Goal: Task Accomplishment & Management: Manage account settings

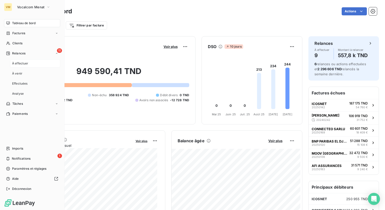
click at [41, 66] on div "À effectuer" at bounding box center [35, 63] width 50 height 8
click at [12, 52] on span "Relances" at bounding box center [18, 53] width 13 height 5
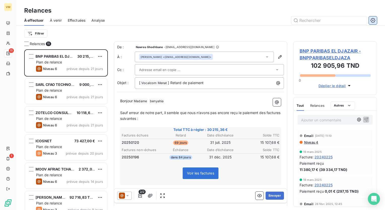
click at [371, 21] on icon "button" at bounding box center [372, 20] width 5 height 5
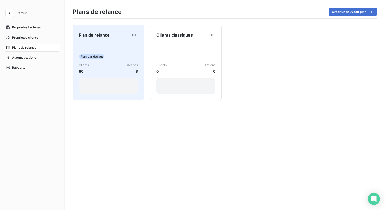
click at [109, 39] on div "Plan de relance" at bounding box center [108, 35] width 59 height 8
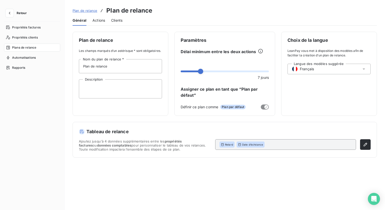
click at [101, 19] on span "Actions" at bounding box center [98, 20] width 13 height 5
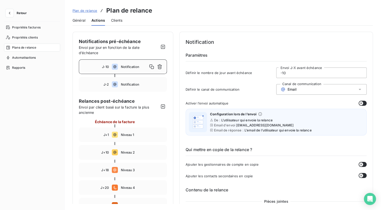
click at [119, 19] on span "Clients" at bounding box center [116, 20] width 11 height 5
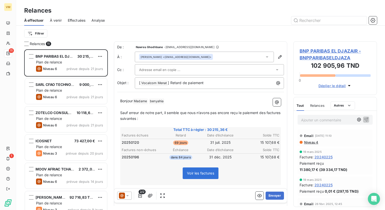
scroll to position [157, 80]
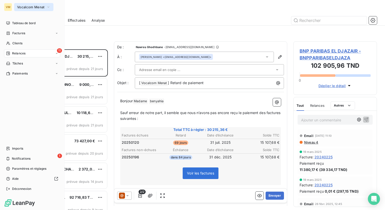
click at [15, 9] on button "Vocalcom Menat" at bounding box center [33, 7] width 39 height 8
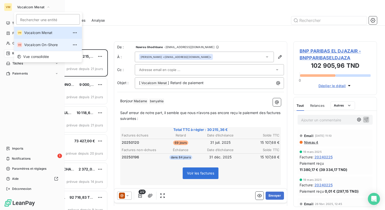
click at [39, 44] on span "Vocalcom On-Shore" at bounding box center [46, 44] width 45 height 5
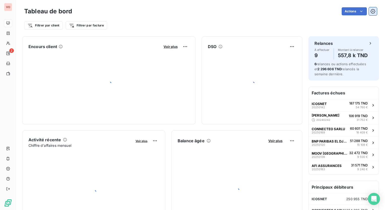
click at [370, 12] on icon "button" at bounding box center [372, 11] width 5 height 5
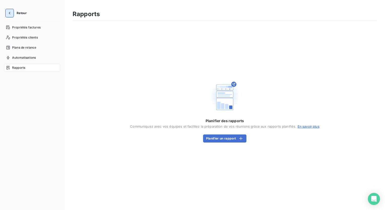
click at [9, 12] on icon "button" at bounding box center [9, 13] width 5 height 5
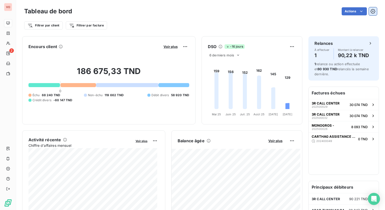
click at [370, 12] on icon "button" at bounding box center [372, 11] width 5 height 5
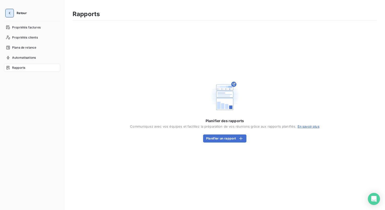
click at [13, 12] on button "button" at bounding box center [10, 13] width 8 height 8
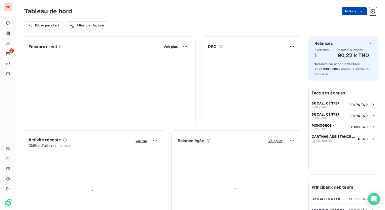
click at [346, 11] on html "VO 2 Tableau de bord Actions Filtrer par client Filtrer par facture Encours cli…" at bounding box center [192, 105] width 385 height 210
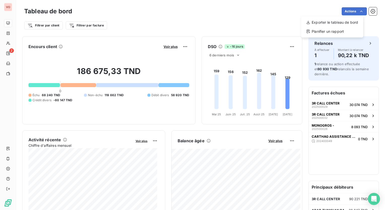
click at [133, 21] on html "VO 2 Tableau de bord Actions Exporter le tableau de bord Planifier un rapport F…" at bounding box center [192, 105] width 385 height 210
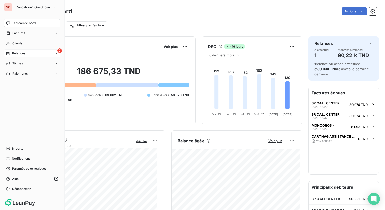
click at [12, 53] on span "Relances" at bounding box center [18, 53] width 13 height 5
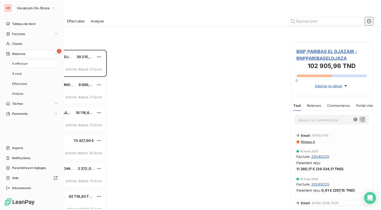
scroll to position [157, 80]
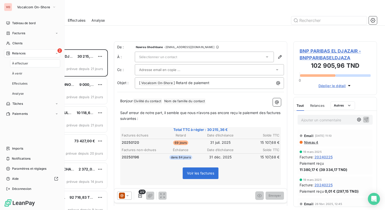
click at [36, 63] on div "À effectuer" at bounding box center [35, 63] width 50 height 8
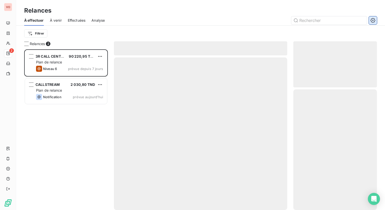
click at [373, 21] on icon "button" at bounding box center [372, 20] width 1 height 1
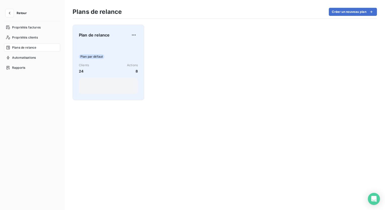
click at [112, 49] on div "Plan par défaut Clients 24 Actions 8" at bounding box center [108, 68] width 59 height 51
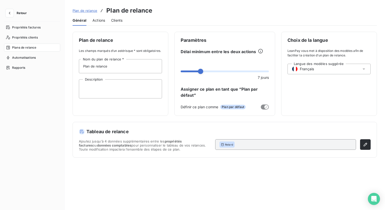
click at [104, 19] on span "Actions" at bounding box center [98, 20] width 13 height 5
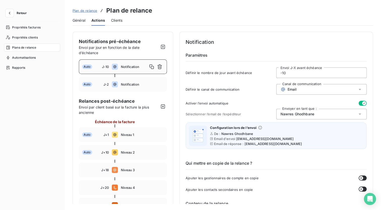
click at [362, 103] on icon "button" at bounding box center [364, 103] width 4 height 4
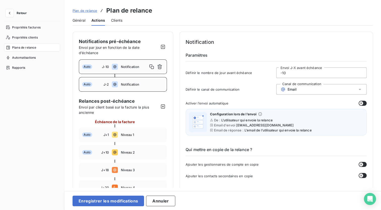
click at [148, 86] on div "Auto J-2 Notification" at bounding box center [123, 84] width 88 height 15
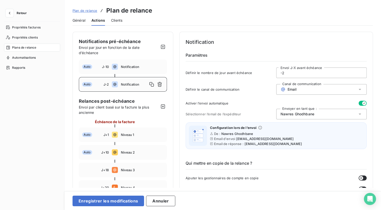
click at [359, 103] on button "button" at bounding box center [362, 103] width 8 height 5
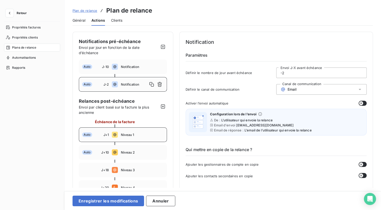
drag, startPoint x: 97, startPoint y: 135, endPoint x: 143, endPoint y: 132, distance: 46.2
click at [98, 135] on div "Auto" at bounding box center [92, 134] width 21 height 5
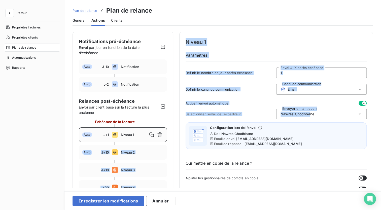
drag, startPoint x: 190, startPoint y: 123, endPoint x: 368, endPoint y: 107, distance: 178.9
drag, startPoint x: 368, startPoint y: 107, endPoint x: 355, endPoint y: 107, distance: 12.8
click at [362, 104] on icon "button" at bounding box center [364, 103] width 4 height 4
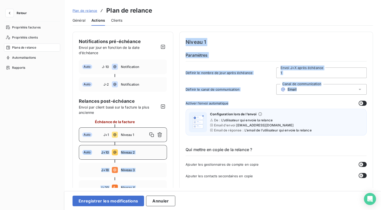
click at [139, 147] on div "Auto J+10 Niveau 2" at bounding box center [123, 152] width 88 height 15
type input "10"
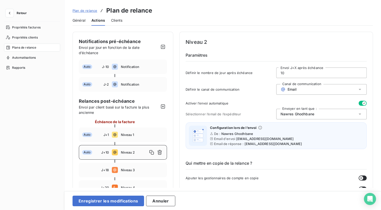
click at [363, 103] on icon "button" at bounding box center [364, 103] width 2 height 2
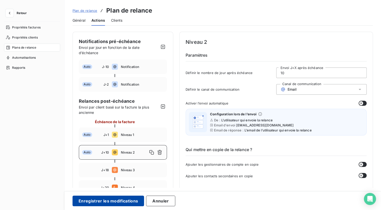
click at [109, 200] on button "Enregistrer les modifications" at bounding box center [107, 201] width 71 height 11
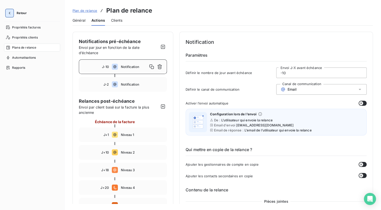
click at [10, 12] on icon "button" at bounding box center [9, 13] width 5 height 5
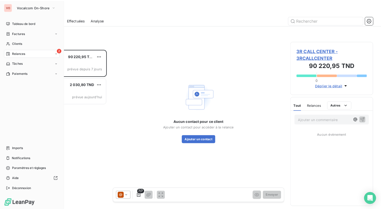
scroll to position [157, 80]
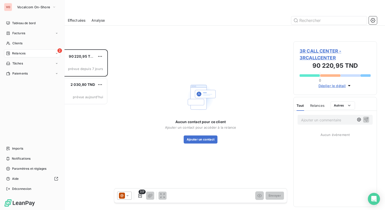
click at [34, 53] on div "2 Relances" at bounding box center [32, 53] width 56 height 8
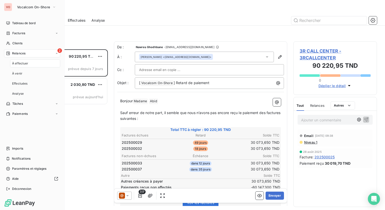
click at [43, 65] on div "À effectuer" at bounding box center [35, 63] width 50 height 8
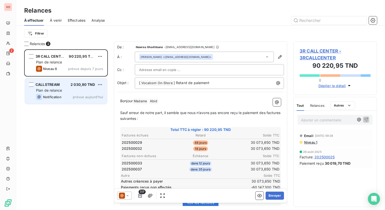
click at [91, 102] on div "CALLSTREAM 2 030,80 TND Plan de relance Notification prévue [DATE]" at bounding box center [66, 91] width 82 height 26
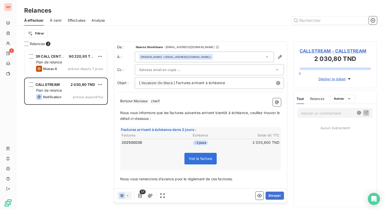
click at [274, 69] on icon at bounding box center [276, 69] width 5 height 5
click at [224, 99] on p "Bonjour Monsieur ﻿ [PERSON_NAME] ﻿ ﻿" at bounding box center [200, 101] width 161 height 6
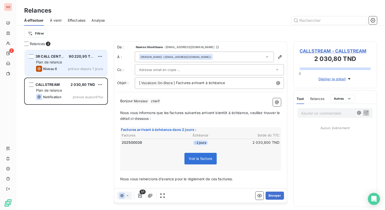
click at [75, 62] on div "Plan de relance" at bounding box center [69, 62] width 67 height 5
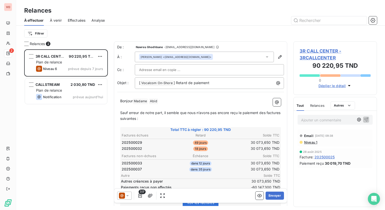
click at [224, 30] on div "Filtrer" at bounding box center [200, 34] width 352 height 10
click at [373, 21] on icon "button" at bounding box center [372, 20] width 5 height 5
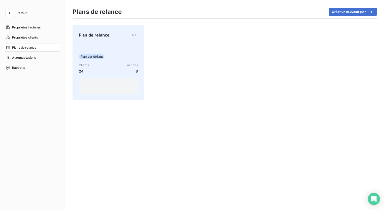
click at [100, 62] on div "Plan par défaut Clients 24 Actions 8" at bounding box center [108, 68] width 59 height 51
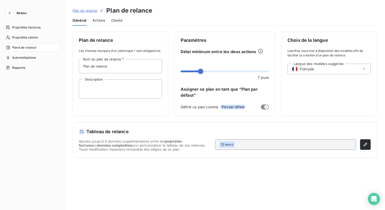
click at [104, 23] on div "Actions" at bounding box center [98, 20] width 13 height 11
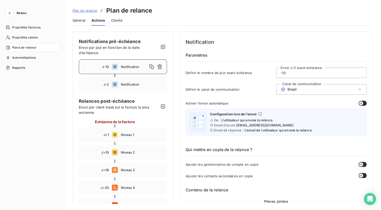
click at [117, 22] on span "Clients" at bounding box center [116, 20] width 11 height 5
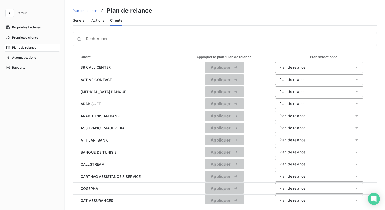
click at [39, 50] on div "Plans de relance" at bounding box center [32, 48] width 56 height 8
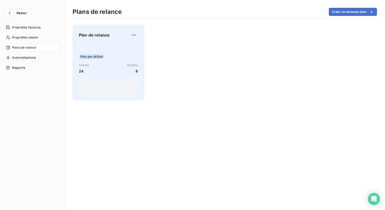
click at [99, 57] on span "Plan par défaut" at bounding box center [91, 56] width 25 height 5
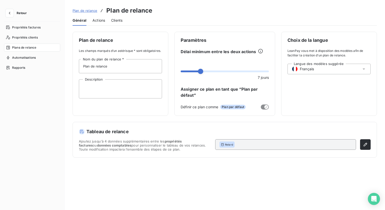
click at [105, 21] on span "Actions" at bounding box center [98, 20] width 13 height 5
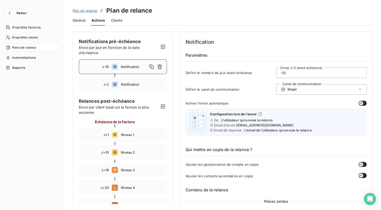
click at [246, 60] on h6 "Paramètres" at bounding box center [276, 56] width 181 height 9
drag, startPoint x: 257, startPoint y: 153, endPoint x: 178, endPoint y: 156, distance: 79.3
click at [125, 86] on div "J-2 Notification" at bounding box center [123, 84] width 88 height 15
click at [131, 67] on span "Notification" at bounding box center [142, 67] width 43 height 4
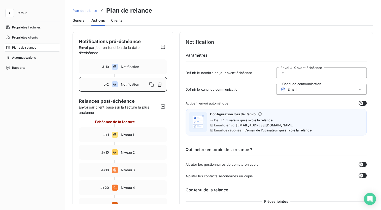
type input "-10"
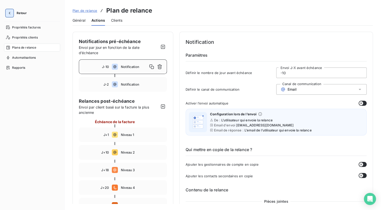
click at [6, 14] on button "button" at bounding box center [10, 13] width 8 height 8
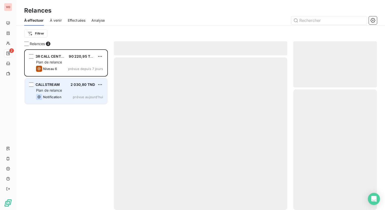
scroll to position [157, 80]
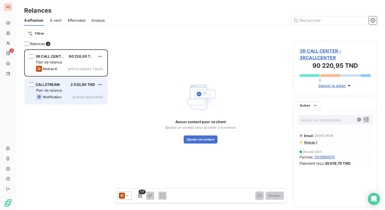
drag, startPoint x: 62, startPoint y: 101, endPoint x: 66, endPoint y: 100, distance: 4.2
click at [62, 101] on div "CALLSTREAM 2 030,80 TND Plan de relance Notification prévue [DATE]" at bounding box center [66, 91] width 82 height 26
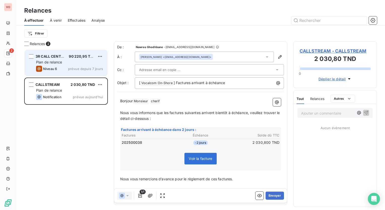
click at [86, 72] on div "3R CALL CENTER 90 220,95 TND Plan de relance Niveau 6 prévue depuis 7 jours" at bounding box center [66, 63] width 82 height 26
